Goal: Task Accomplishment & Management: Manage account settings

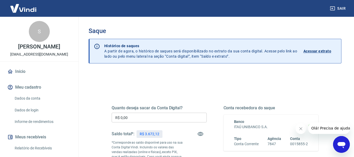
click at [154, 133] on p "R$ 3.672,12" at bounding box center [149, 134] width 19 height 6
drag, startPoint x: 146, startPoint y: 134, endPoint x: 158, endPoint y: 133, distance: 12.4
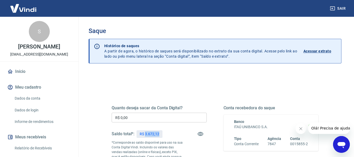
click at [158, 133] on p "R$ 3.672,12" at bounding box center [149, 134] width 19 height 6
copy p "3.672,12"
click at [155, 118] on input "R$ 0,00" at bounding box center [159, 118] width 95 height 10
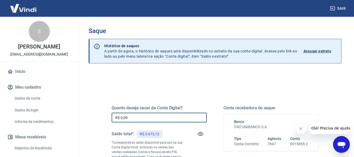
click at [155, 118] on input "R$ 0,00" at bounding box center [159, 118] width 95 height 10
paste input "3.672,12"
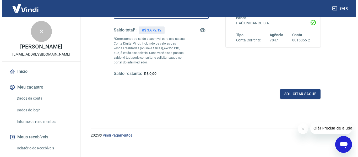
scroll to position [107, 0]
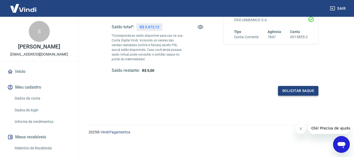
type input "R$ 3.672,12"
click at [303, 92] on button "Solicitar saque" at bounding box center [298, 91] width 40 height 10
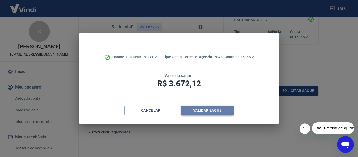
click at [208, 113] on button "Validar saque" at bounding box center [207, 111] width 52 height 10
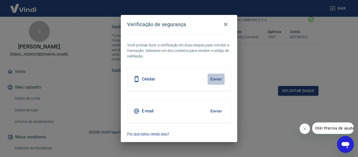
click at [214, 79] on button "Enviar" at bounding box center [216, 79] width 17 height 11
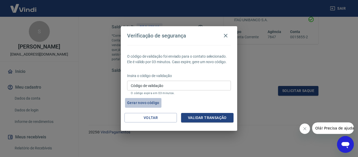
click at [142, 101] on button "Gerar novo código" at bounding box center [143, 103] width 36 height 10
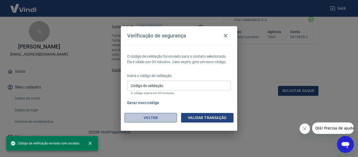
click at [166, 115] on button "Voltar" at bounding box center [151, 118] width 52 height 10
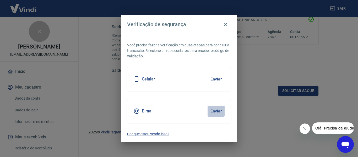
click at [219, 111] on button "Enviar" at bounding box center [216, 111] width 17 height 11
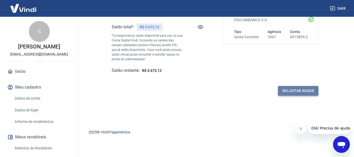
click at [304, 90] on button "Solicitar saque" at bounding box center [298, 91] width 40 height 10
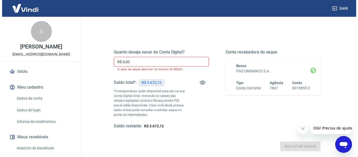
scroll to position [55, 0]
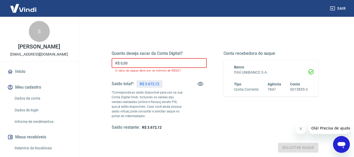
click at [151, 60] on input "R$ 0,00" at bounding box center [159, 63] width 95 height 10
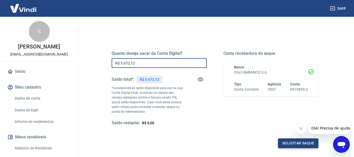
type input "R$ 3.672,12"
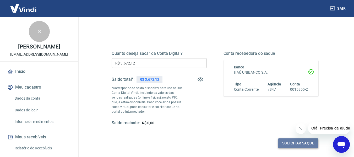
click at [289, 144] on button "Solicitar saque" at bounding box center [298, 143] width 40 height 10
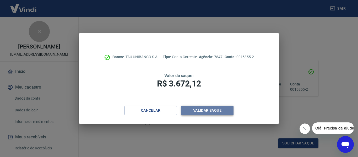
click at [210, 108] on button "Validar saque" at bounding box center [207, 111] width 52 height 10
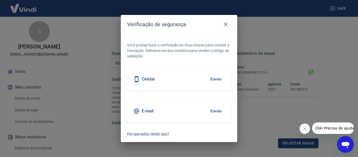
click at [213, 110] on button "Enviar" at bounding box center [216, 111] width 17 height 11
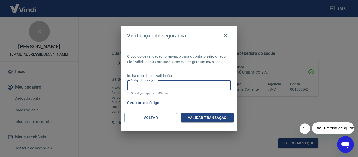
click at [183, 87] on input "Código de validação" at bounding box center [179, 86] width 104 height 10
type input "626386"
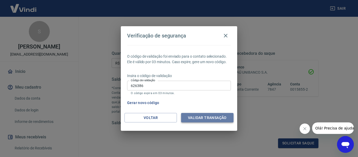
click at [207, 117] on button "Validar transação" at bounding box center [207, 118] width 52 height 10
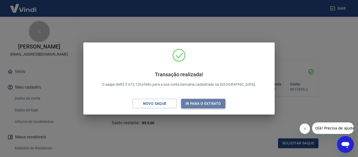
click at [207, 104] on button "Ir para o extrato" at bounding box center [203, 104] width 44 height 10
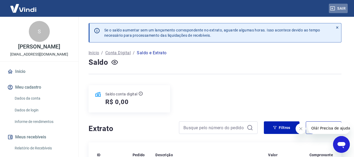
click at [341, 8] on button "Sair" at bounding box center [338, 9] width 19 height 10
